Goal: Find specific page/section: Find specific page/section

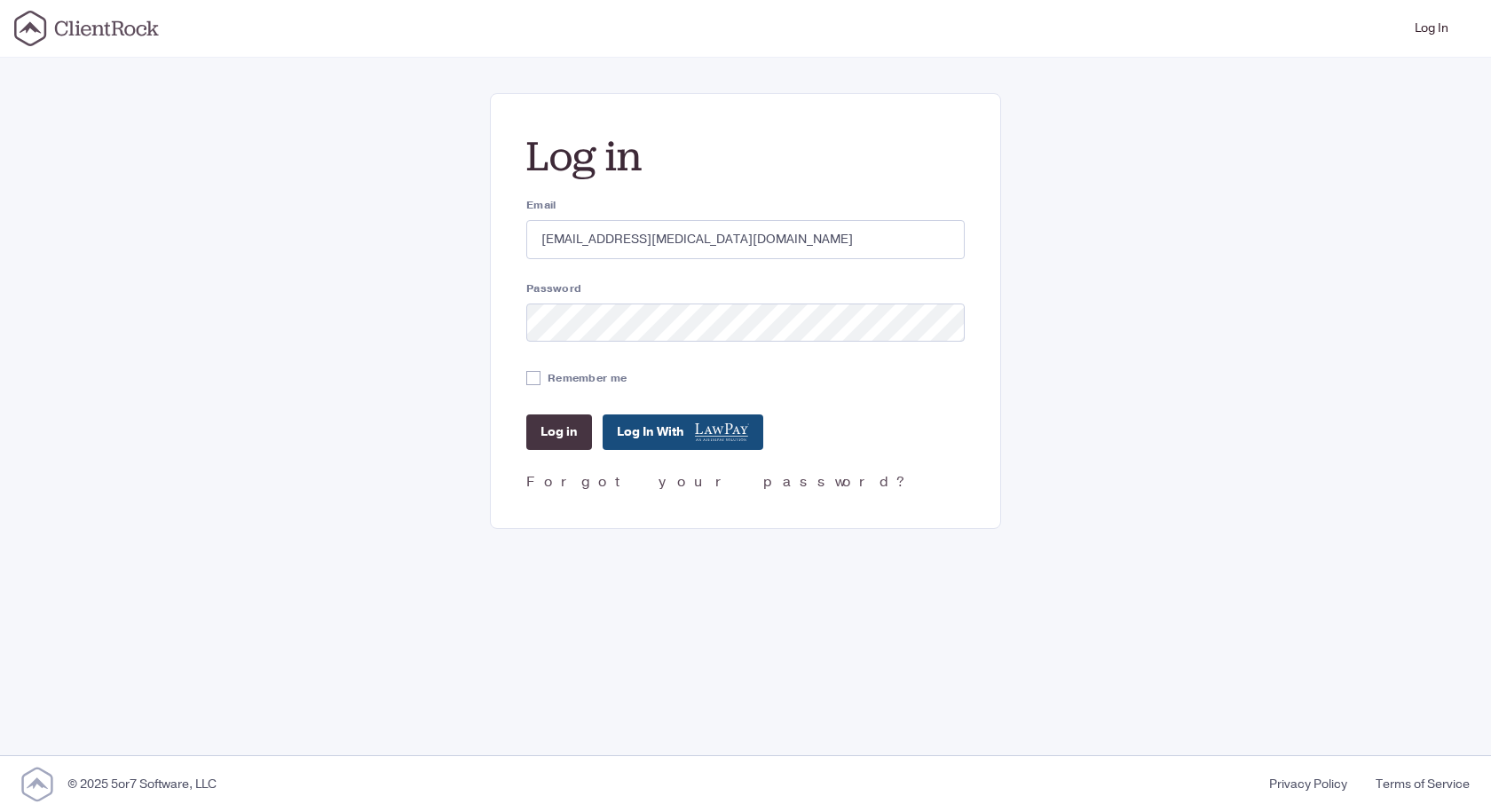
click at [560, 418] on input "Log in" at bounding box center [559, 431] width 66 height 35
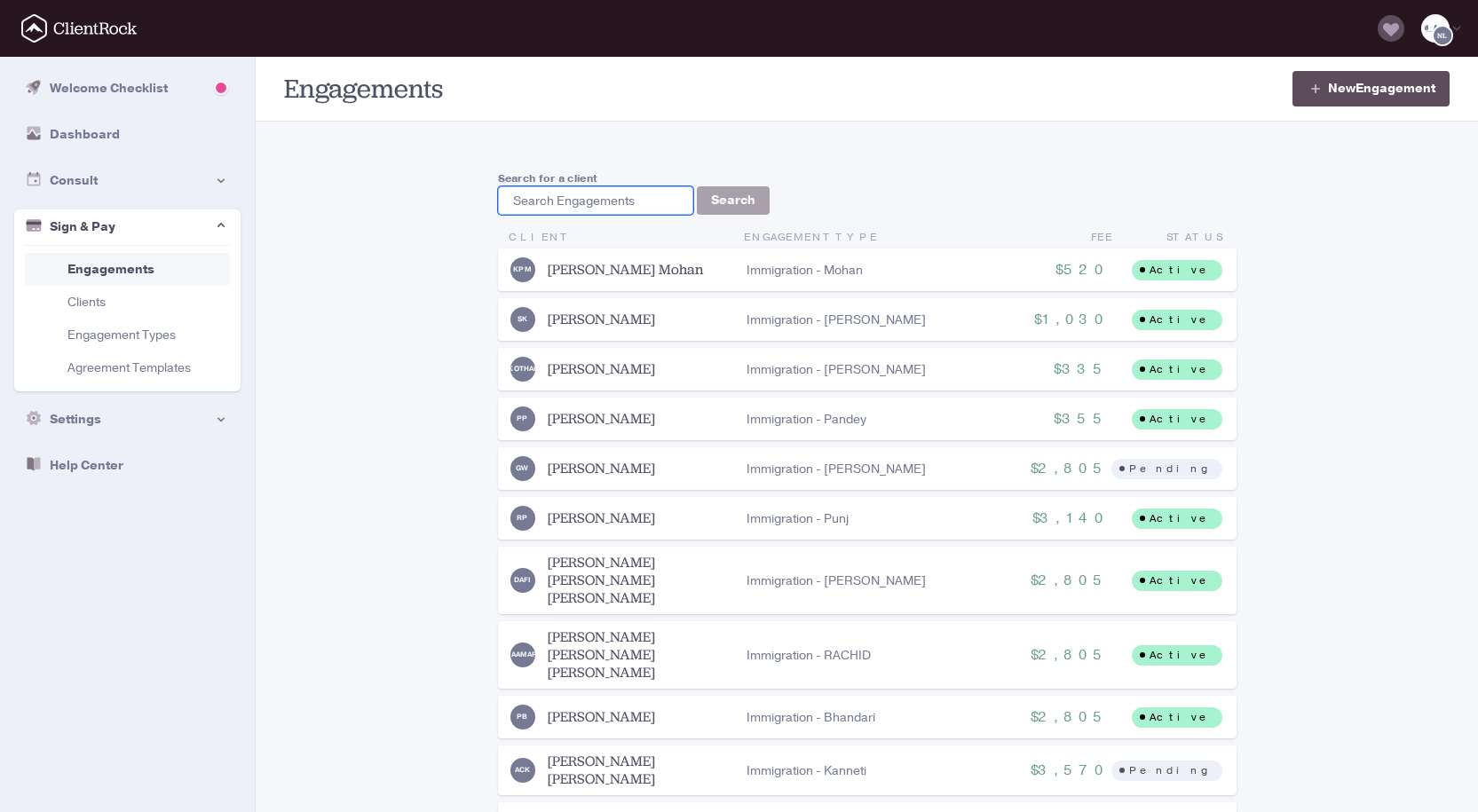
click at [584, 194] on input "search" at bounding box center [595, 201] width 195 height 29
paste input "[EMAIL_ADDRESS][DOMAIN_NAME]"
type input "[EMAIL_ADDRESS][DOMAIN_NAME]"
click at [737, 188] on button "Search" at bounding box center [733, 201] width 72 height 29
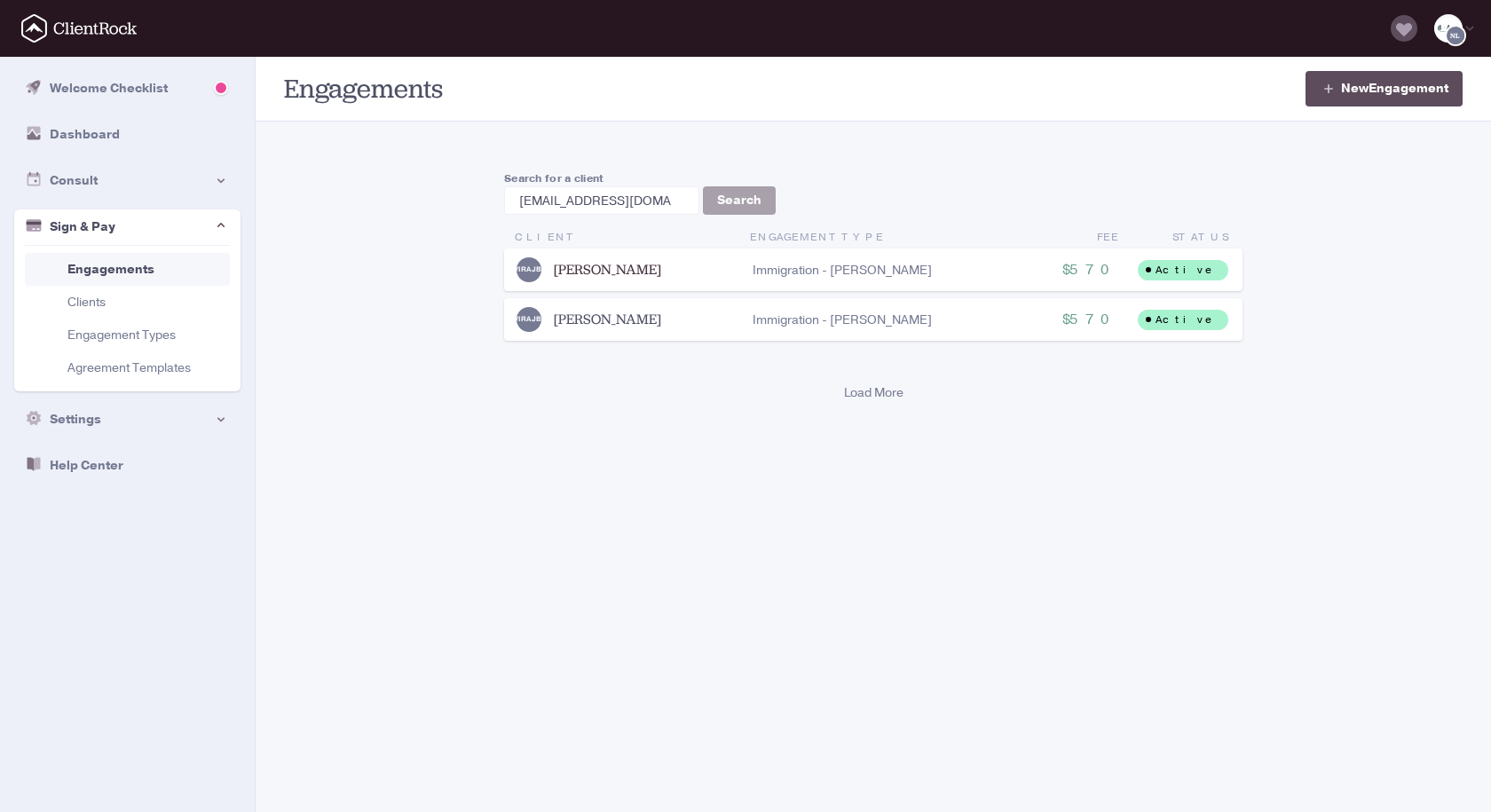
click at [626, 268] on link "[PERSON_NAME]" at bounding box center [607, 269] width 108 height 18
